Goal: Check status: Check status

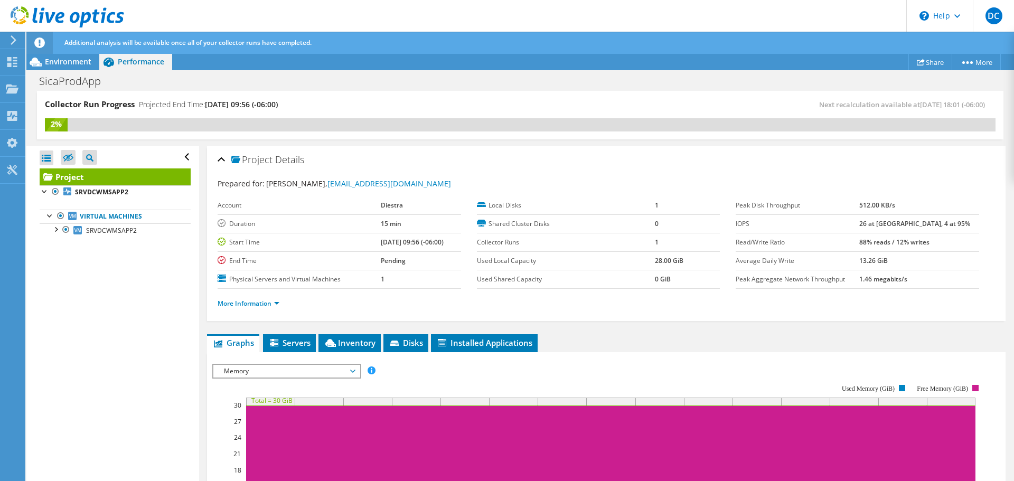
scroll to position [38, 0]
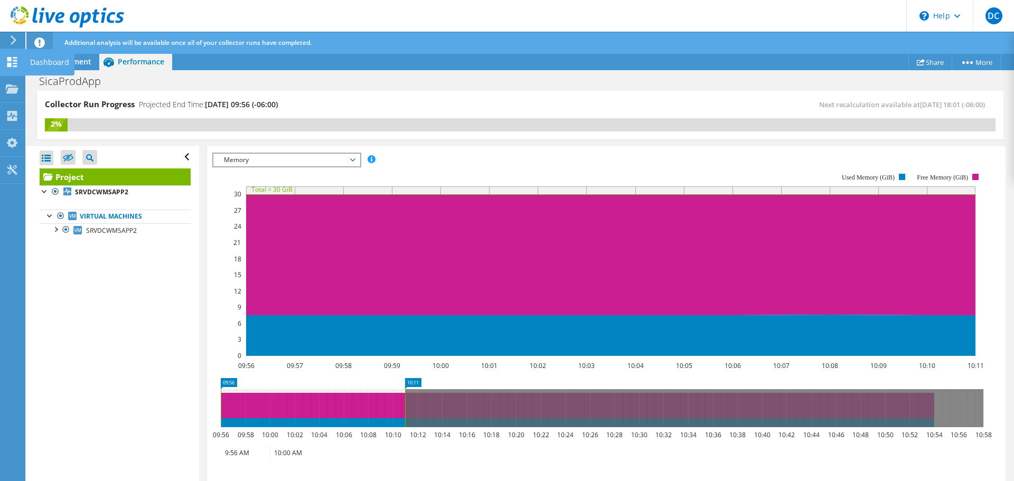
click at [42, 58] on div "Dashboard" at bounding box center [50, 62] width 50 height 26
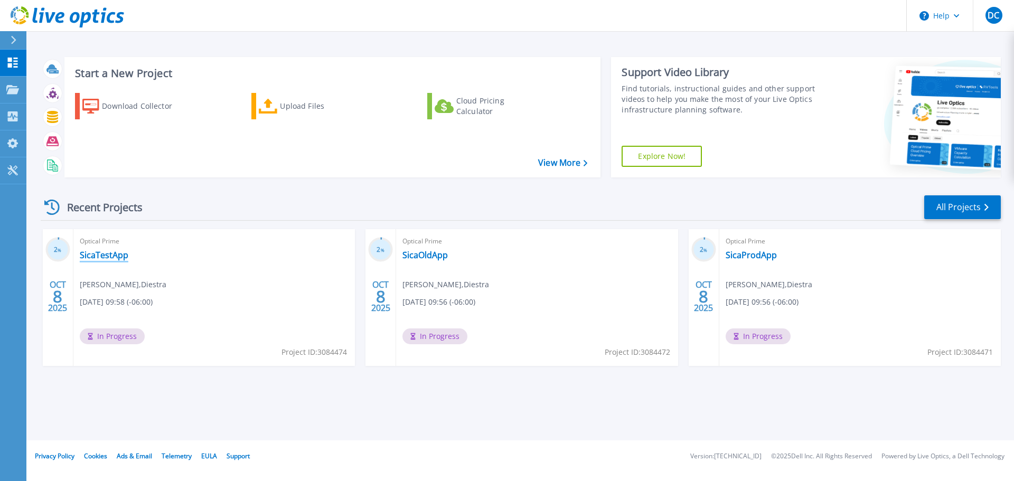
drag, startPoint x: 114, startPoint y: 257, endPoint x: 129, endPoint y: 265, distance: 17.5
click at [114, 257] on link "SicaTestApp" at bounding box center [104, 255] width 49 height 11
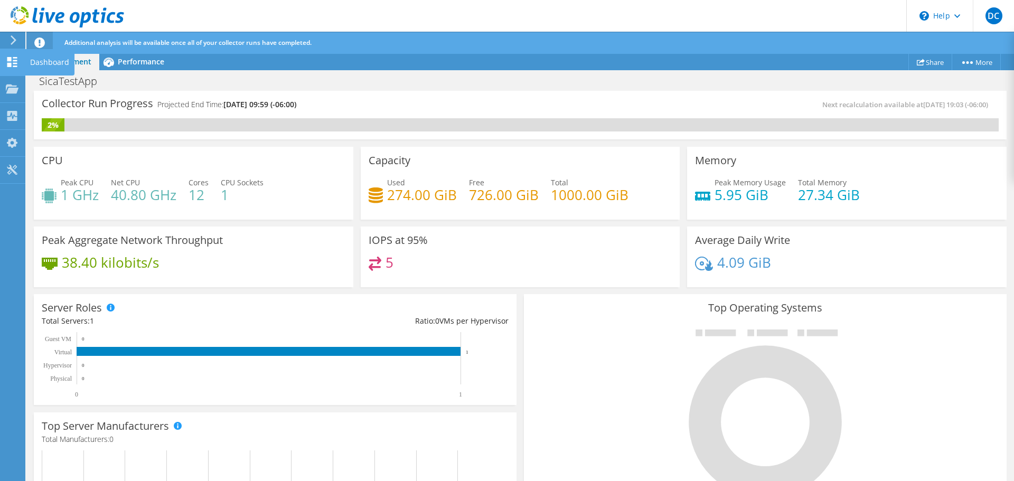
click at [16, 63] on use at bounding box center [12, 62] width 10 height 10
